Goal: Task Accomplishment & Management: Use online tool/utility

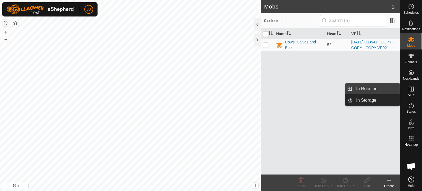
click at [381, 85] on link "In Rotation" at bounding box center [376, 88] width 47 height 11
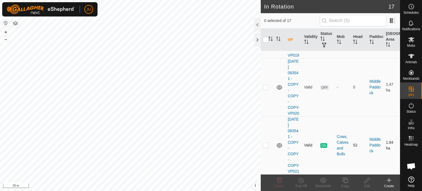
scroll to position [1027, 0]
click at [265, 143] on p-checkbox at bounding box center [265, 145] width 5 height 4
checkbox input "true"
click at [344, 180] on icon at bounding box center [345, 180] width 7 height 7
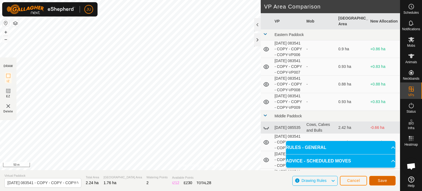
click at [384, 180] on span "Save" at bounding box center [382, 180] width 9 height 4
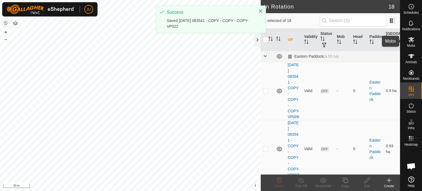
click at [413, 41] on icon at bounding box center [411, 39] width 6 height 5
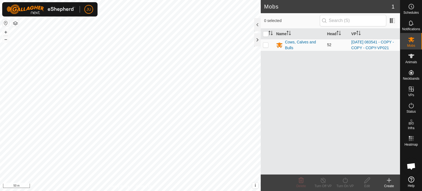
click at [265, 47] on p-checkbox at bounding box center [265, 45] width 5 height 4
checkbox input "true"
click at [344, 179] on icon at bounding box center [345, 180] width 7 height 7
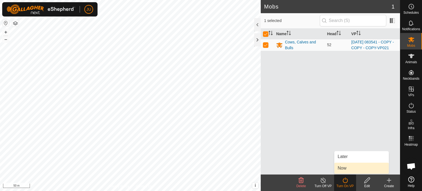
click at [347, 167] on link "Now" at bounding box center [361, 168] width 54 height 11
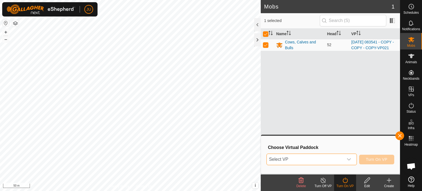
click at [337, 161] on span "Select VP" at bounding box center [305, 159] width 77 height 11
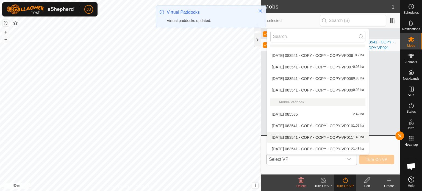
scroll to position [123, 0]
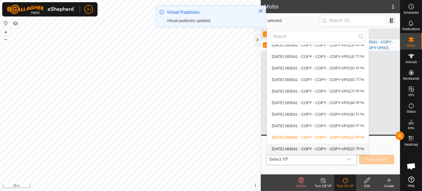
click at [313, 147] on li "[DATE] 083541 - COPY - COPY - COPY-VP022 1.76 ha" at bounding box center [318, 148] width 102 height 11
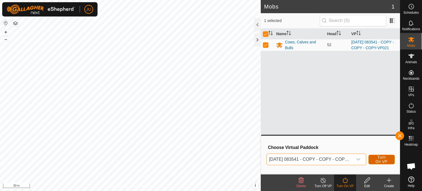
click at [385, 156] on span "Turn On VP" at bounding box center [381, 159] width 13 height 9
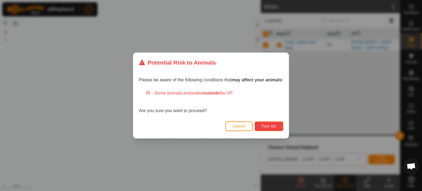
click at [268, 124] on span "Turn On" at bounding box center [269, 126] width 15 height 4
